Goal: Transaction & Acquisition: Purchase product/service

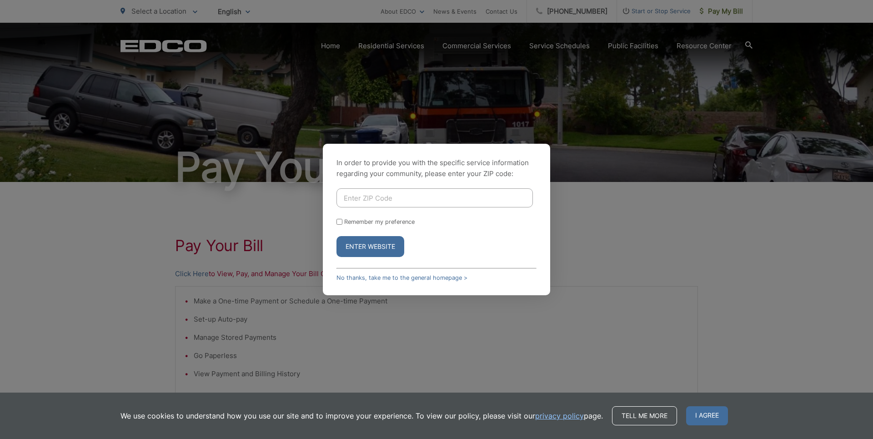
click at [363, 201] on input "Enter ZIP Code" at bounding box center [434, 197] width 196 height 19
type input "92069"
click at [340, 220] on input "Remember my preference" at bounding box center [339, 222] width 6 height 6
checkbox input "true"
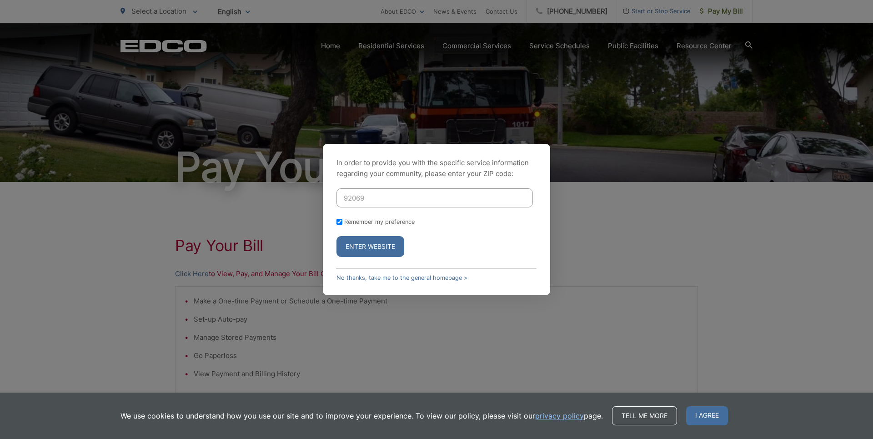
click at [354, 246] on button "Enter Website" at bounding box center [370, 246] width 68 height 21
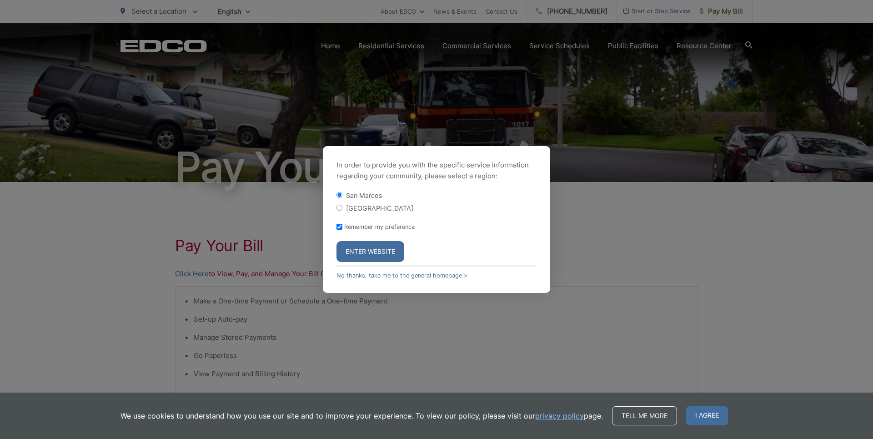
click at [354, 246] on button "Enter Website" at bounding box center [370, 251] width 68 height 21
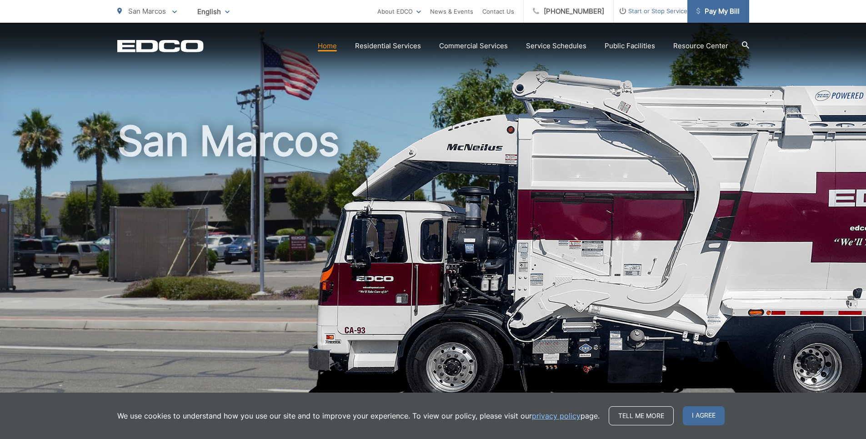
click at [714, 8] on span "Pay My Bill" at bounding box center [717, 11] width 43 height 11
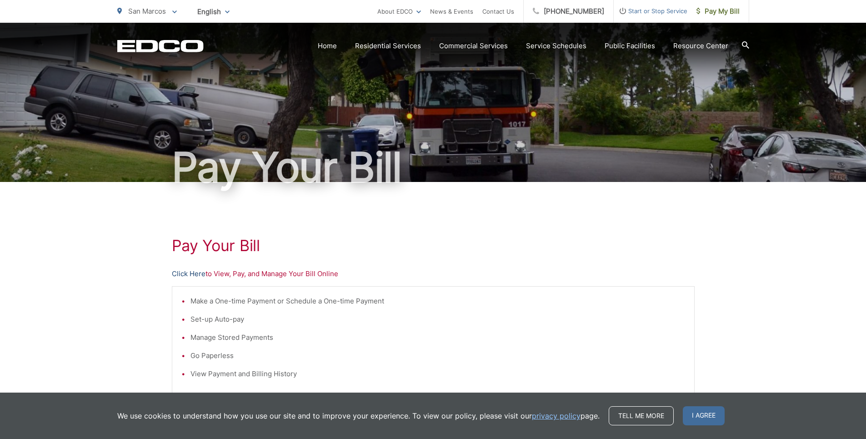
click at [190, 273] on link "Click Here" at bounding box center [189, 273] width 34 height 11
click at [711, 13] on span "Pay My Bill" at bounding box center [717, 11] width 43 height 11
click at [221, 14] on span "English" at bounding box center [213, 12] width 46 height 16
click at [219, 42] on div "Spanish" at bounding box center [214, 44] width 28 height 9
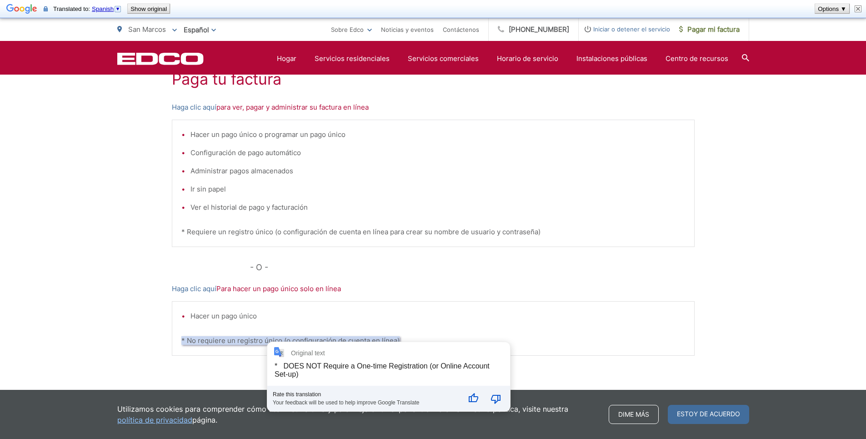
scroll to position [135, 0]
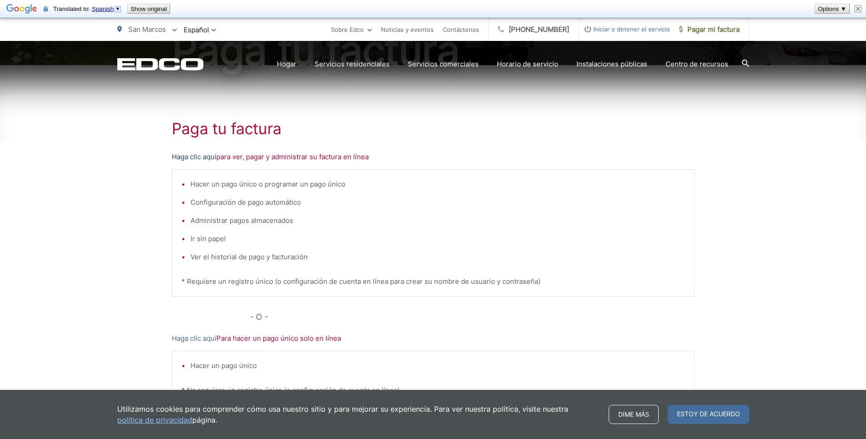
click at [204, 157] on font "Haga clic aquí" at bounding box center [194, 156] width 45 height 9
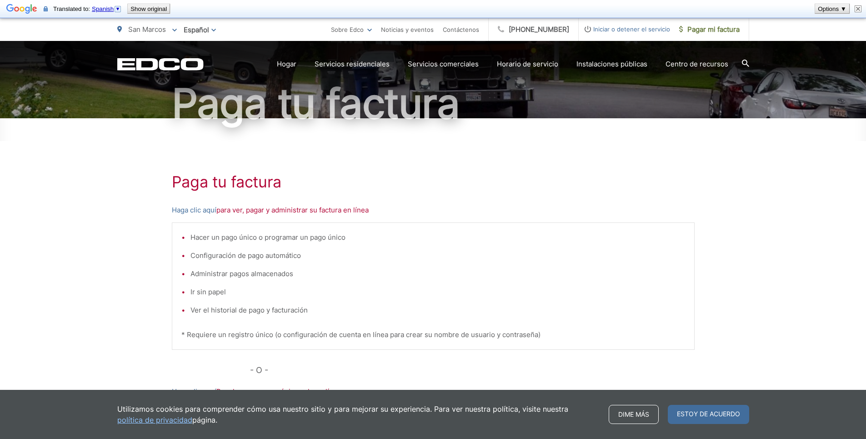
scroll to position [0, 0]
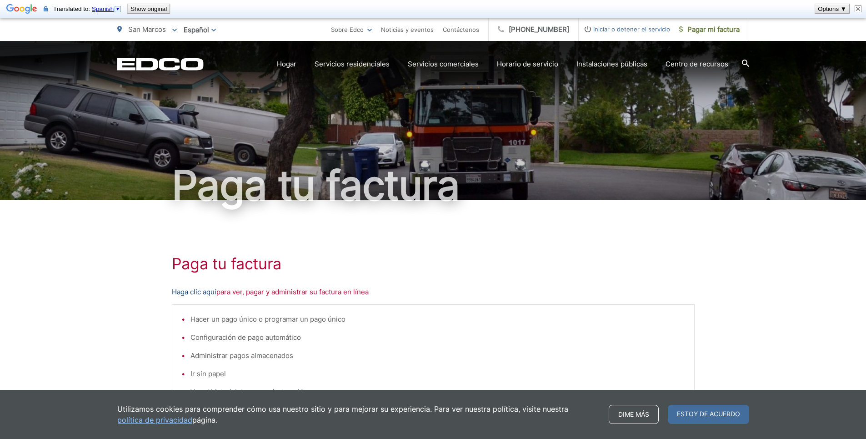
click at [201, 288] on font "Haga clic aquí" at bounding box center [194, 291] width 45 height 9
click at [718, 27] on font "Pagar mi factura" at bounding box center [713, 29] width 52 height 9
click at [587, 131] on div "Paga tu factura" at bounding box center [433, 120] width 632 height 159
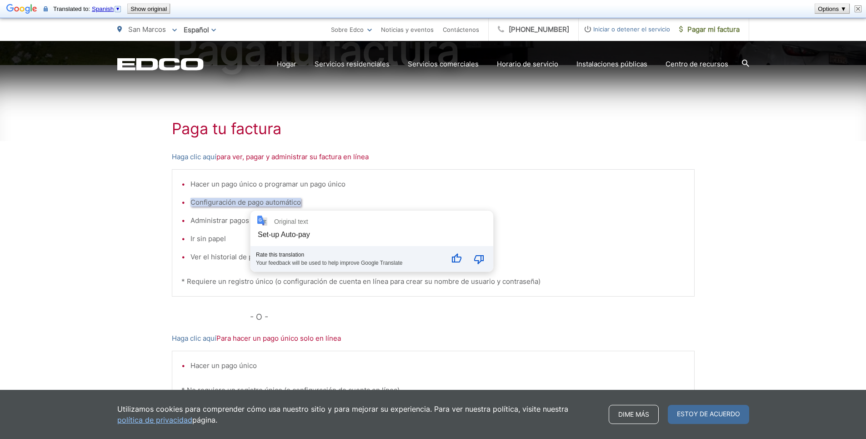
scroll to position [226, 0]
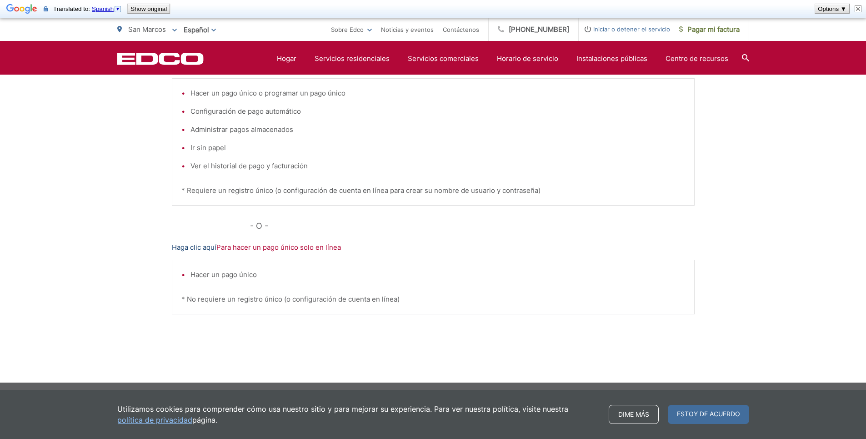
click at [200, 246] on font "Haga clic aquí" at bounding box center [194, 247] width 45 height 9
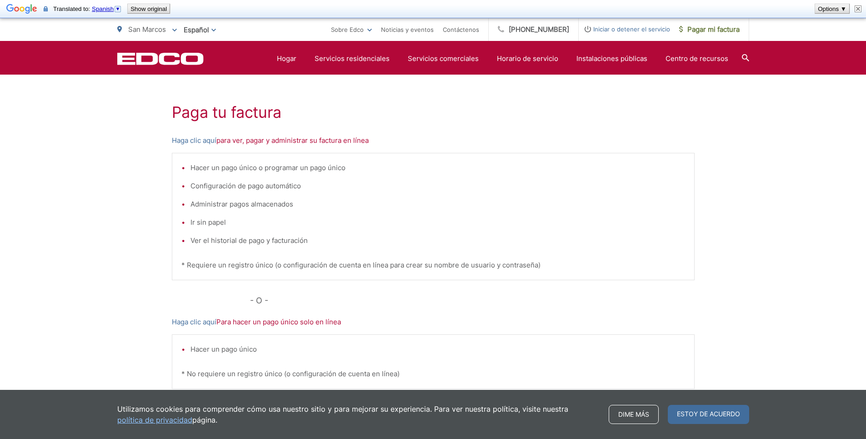
click at [654, 110] on h1 "Paga tu factura" at bounding box center [433, 112] width 523 height 18
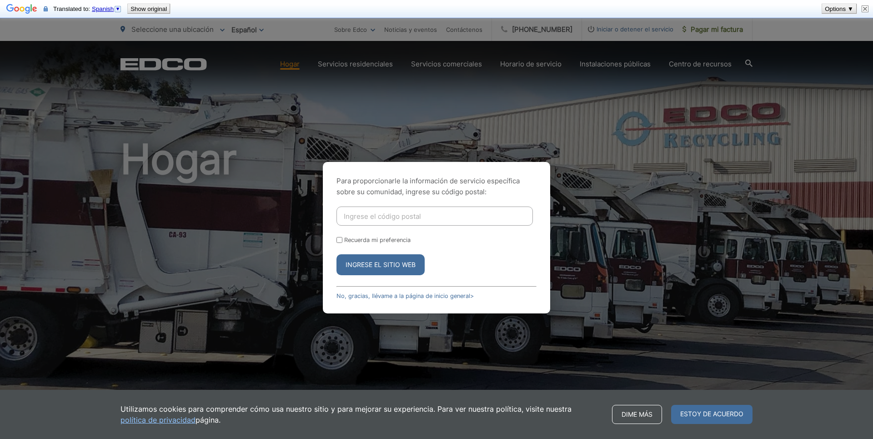
click at [374, 211] on input "Ingrese el código postal" at bounding box center [434, 215] width 196 height 19
type input "92069"
click at [340, 240] on input "Recuerda mi preferencia" at bounding box center [339, 240] width 6 height 6
checkbox input "true"
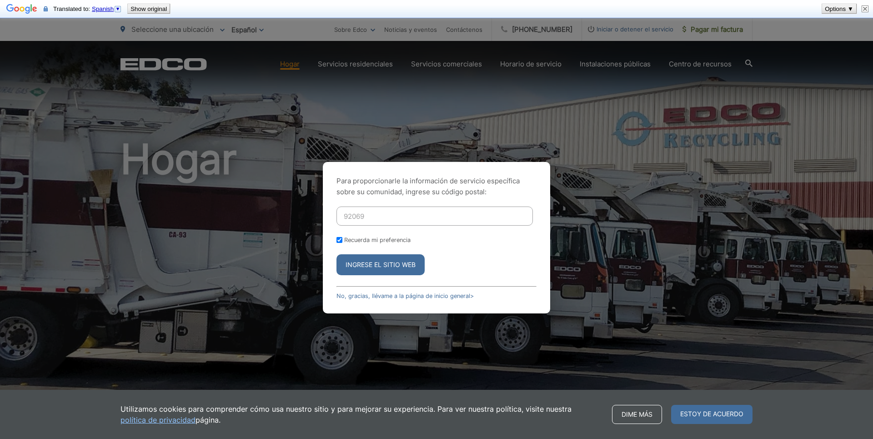
click at [350, 263] on font "Ingrese el sitio web" at bounding box center [380, 264] width 70 height 8
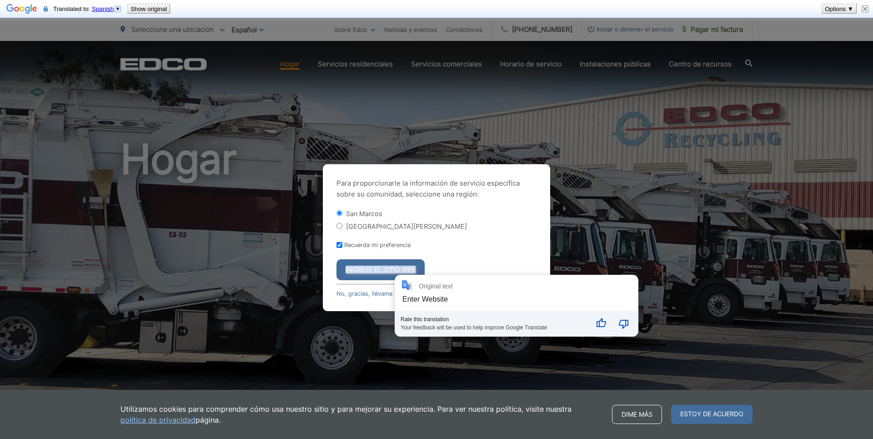
click at [400, 270] on font "Ingrese el sitio web" at bounding box center [380, 269] width 70 height 8
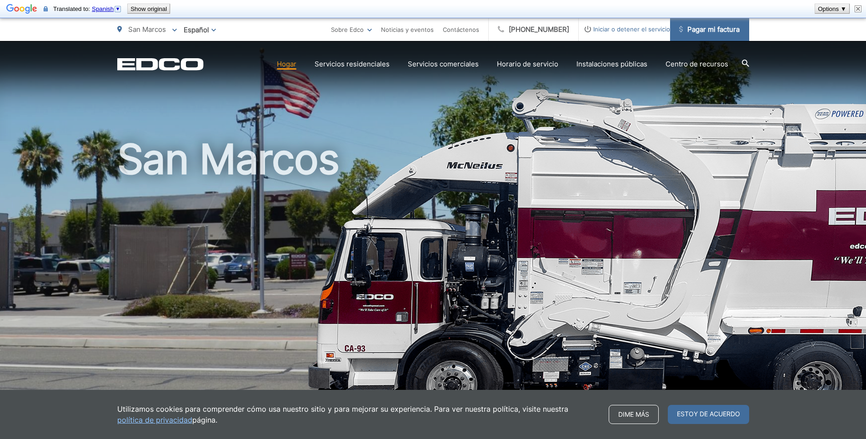
click at [714, 31] on font "Pagar mi factura" at bounding box center [713, 29] width 52 height 9
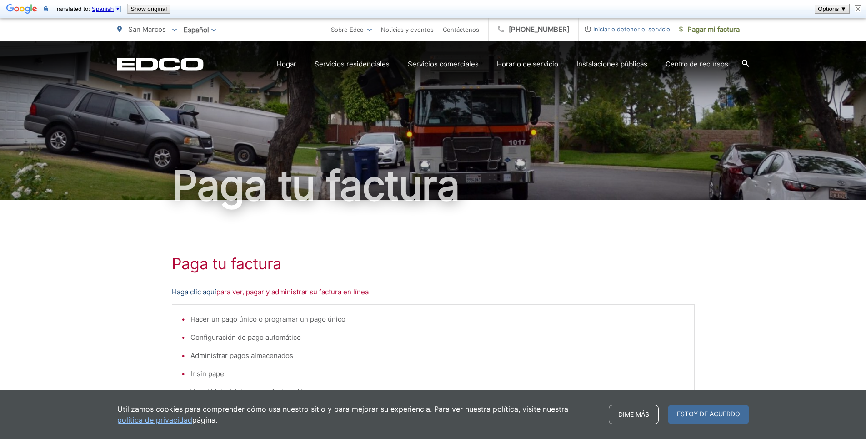
click at [201, 290] on font "Haga clic aquí" at bounding box center [194, 291] width 45 height 9
